Goal: Navigation & Orientation: Find specific page/section

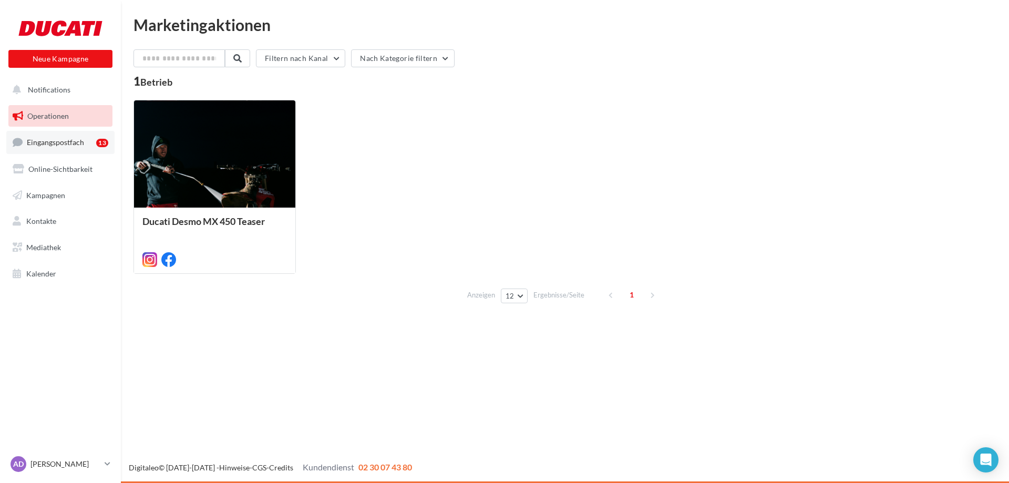
click at [49, 141] on span "Eingangspostfach" at bounding box center [55, 142] width 57 height 9
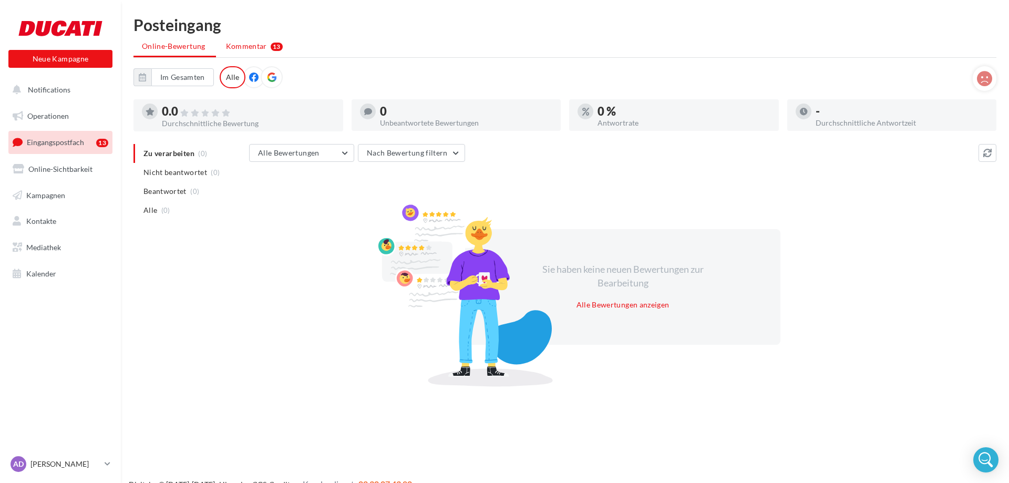
click at [245, 45] on span "Kommentar" at bounding box center [246, 46] width 41 height 11
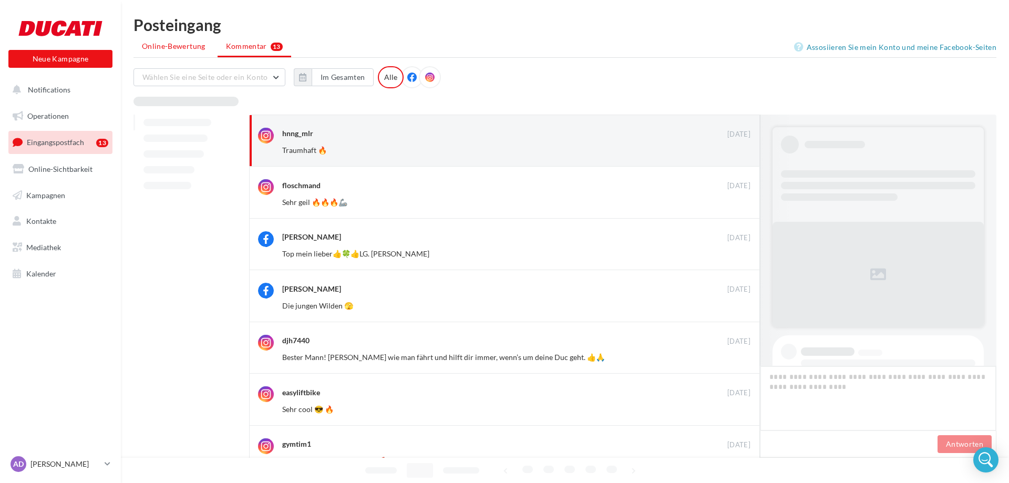
scroll to position [172, 0]
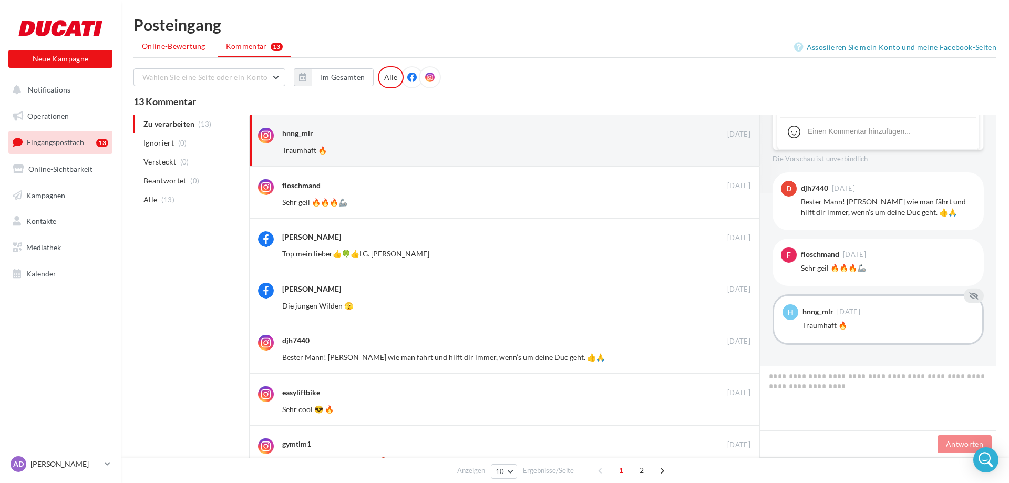
click at [181, 46] on span "Online-Bewertung" at bounding box center [174, 46] width 64 height 11
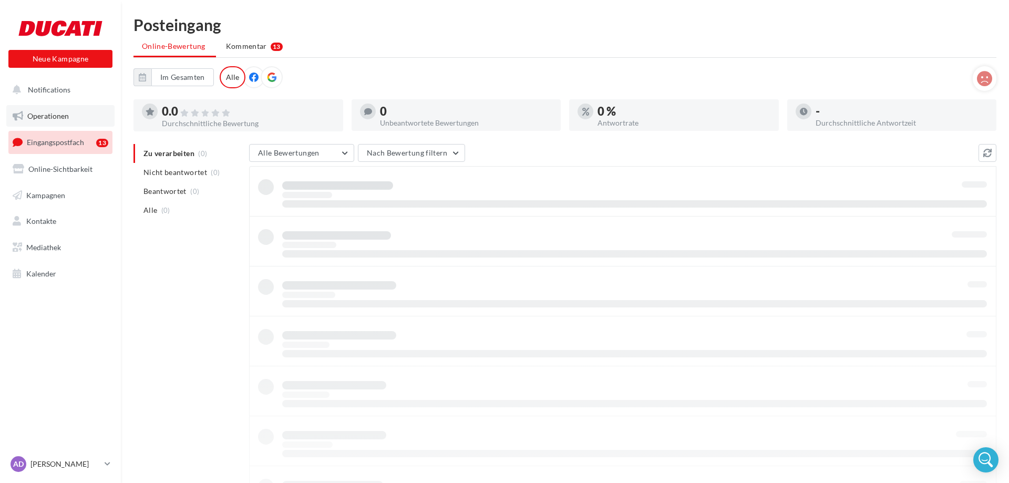
click at [40, 115] on span "Operationen" at bounding box center [48, 115] width 42 height 9
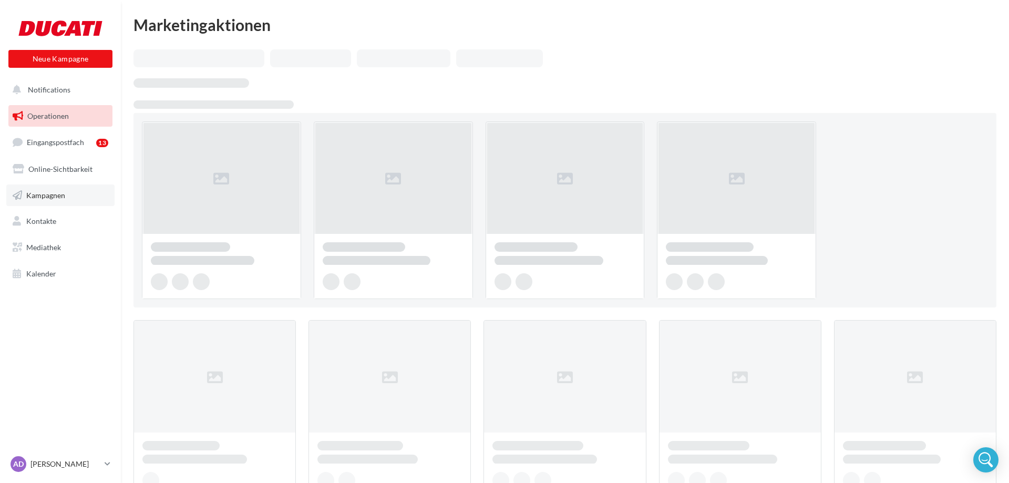
click at [43, 196] on span "Kampagnen" at bounding box center [45, 194] width 39 height 9
